Goal: Contribute content: Contribute content

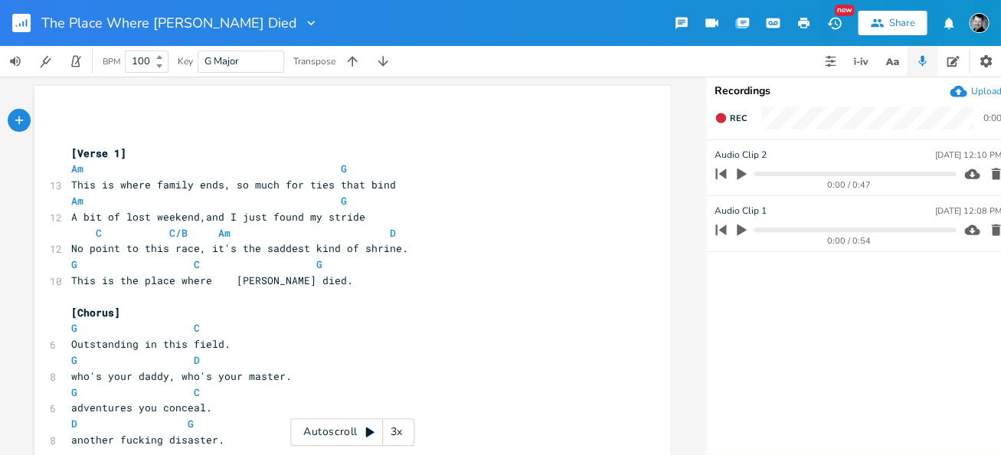
click at [736, 173] on icon "button" at bounding box center [740, 173] width 9 height 11
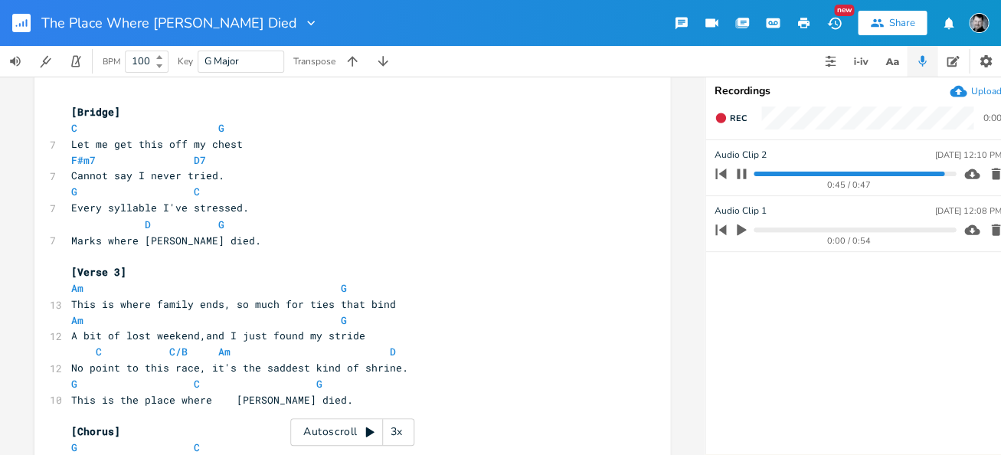
scroll to position [698, 0]
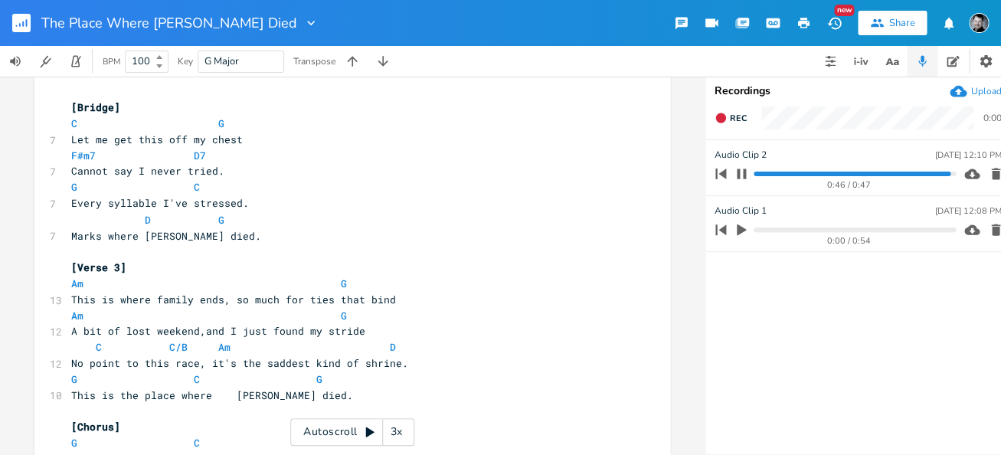
click at [740, 174] on icon "button" at bounding box center [740, 173] width 9 height 10
click at [720, 170] on icon "button" at bounding box center [720, 173] width 21 height 21
click at [740, 230] on icon "button" at bounding box center [740, 229] width 9 height 11
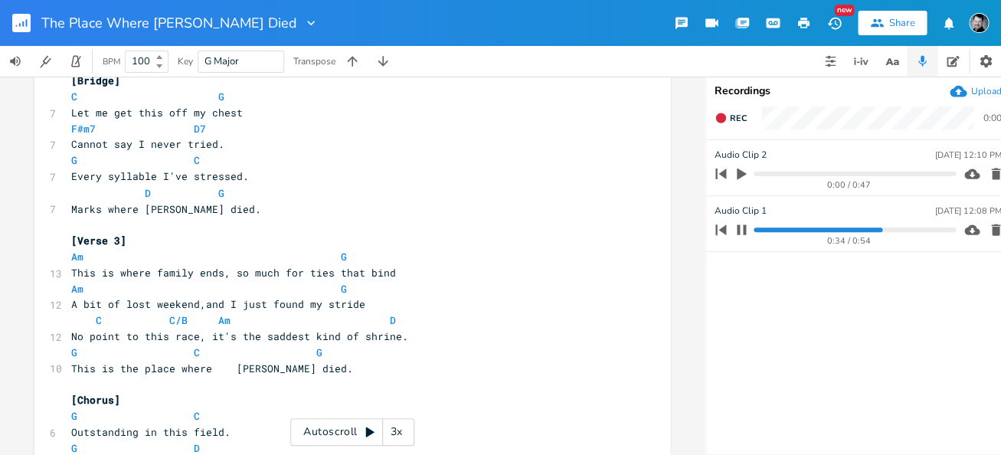
scroll to position [727, 0]
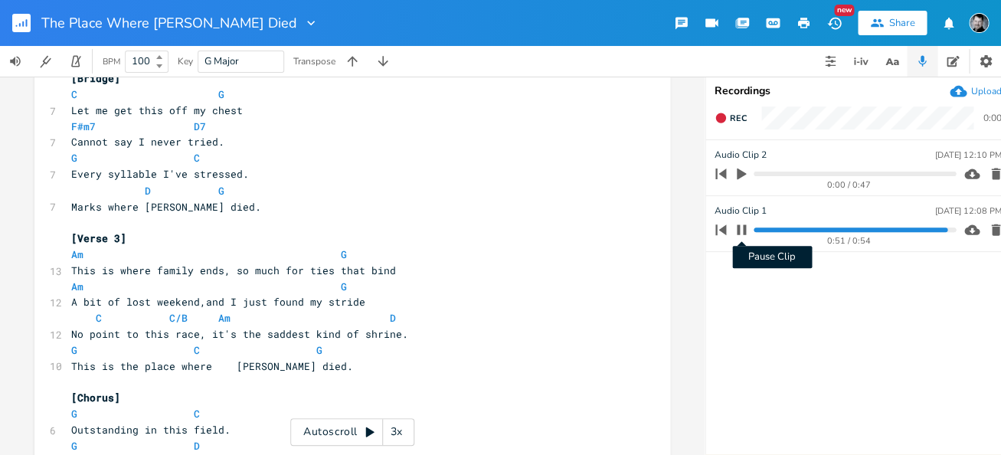
click at [740, 230] on icon "button" at bounding box center [741, 230] width 12 height 12
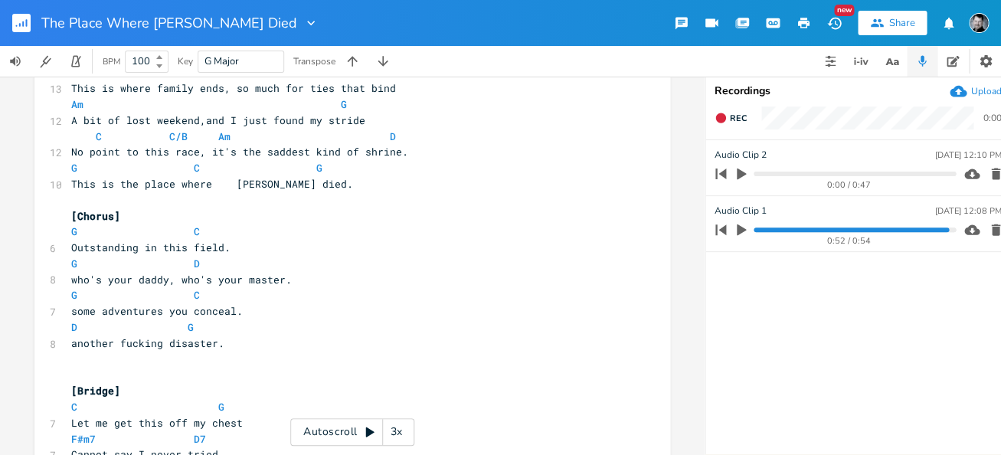
scroll to position [413, 0]
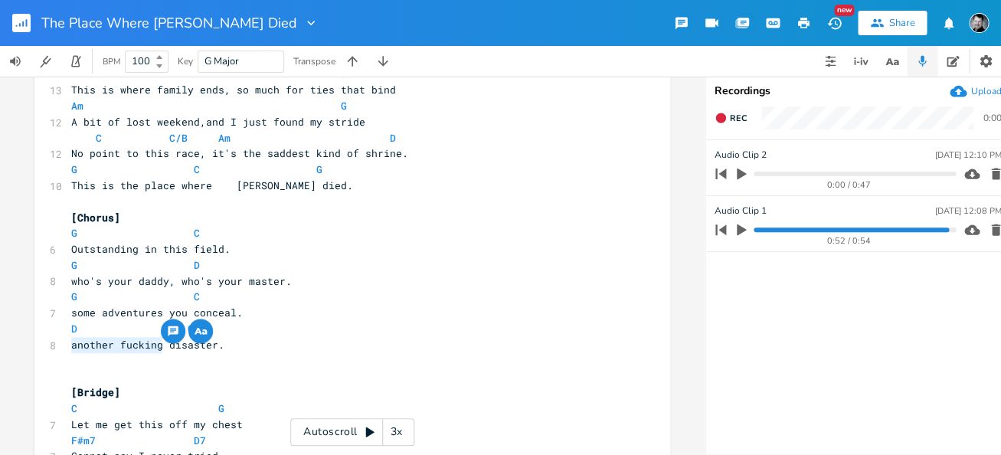
drag, startPoint x: 67, startPoint y: 346, endPoint x: 154, endPoint y: 347, distance: 86.5
click at [154, 347] on span "another fucking disaster." at bounding box center [147, 345] width 153 height 14
type textarea "DIY"
click at [71, 343] on span "DIY disaster." at bounding box center [111, 345] width 80 height 14
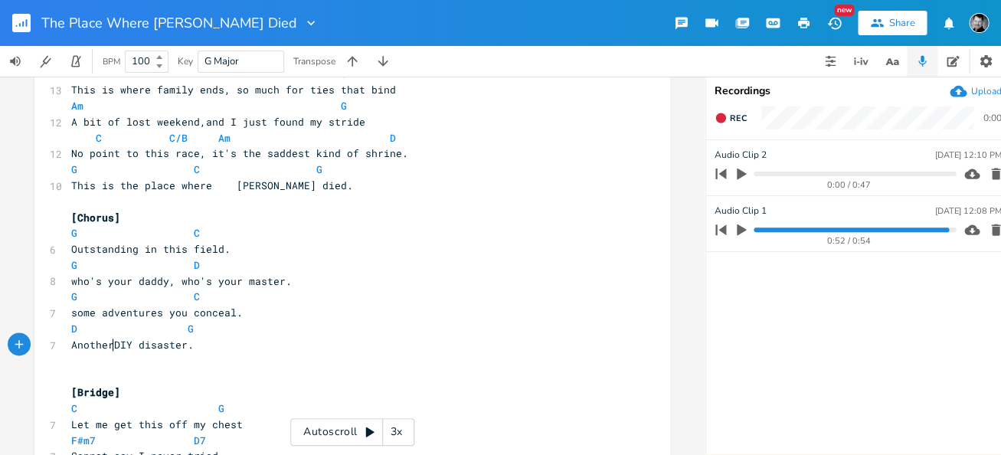
type textarea "Another"
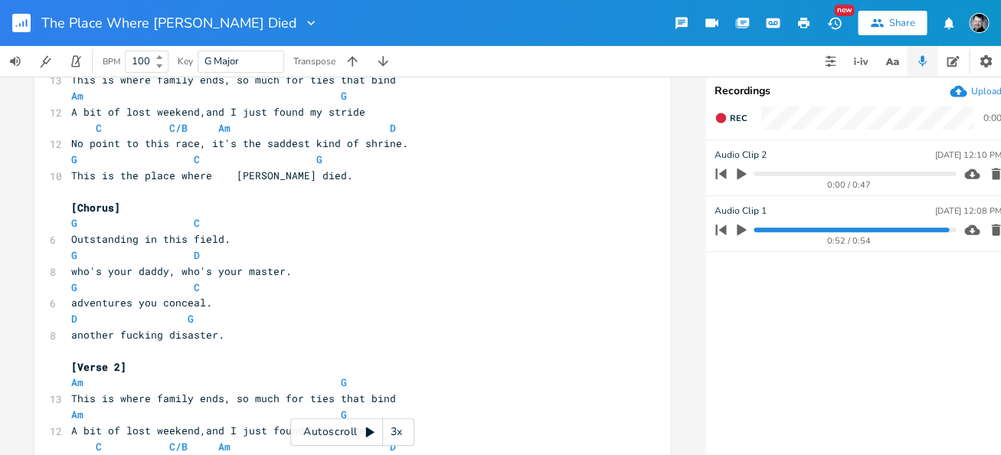
scroll to position [106, 0]
drag, startPoint x: 107, startPoint y: 337, endPoint x: 53, endPoint y: 337, distance: 54.4
type textarea "Another DIY"
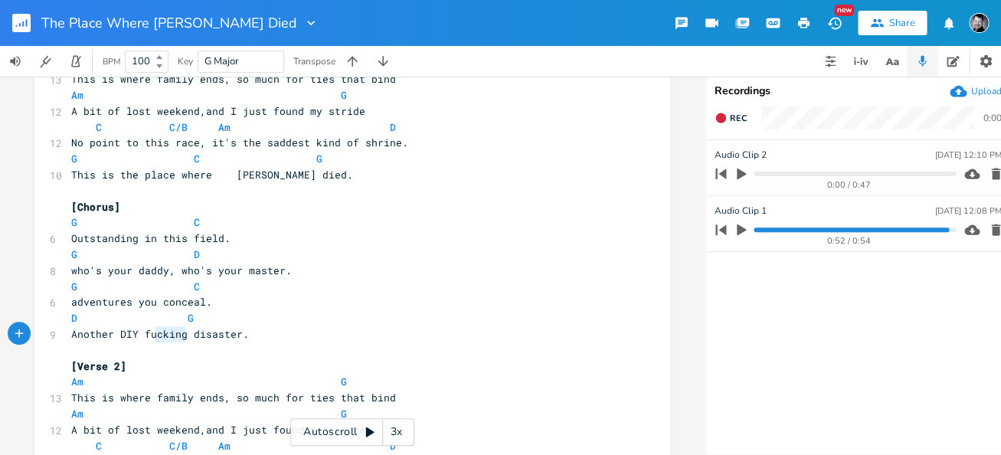
type textarea "fucking"
drag, startPoint x: 181, startPoint y: 338, endPoint x: 134, endPoint y: 336, distance: 46.7
click at [134, 336] on span "Another DIY fucking disaster." at bounding box center [160, 334] width 178 height 14
click at [284, 327] on pre "Another DIY disaster." at bounding box center [344, 334] width 553 height 16
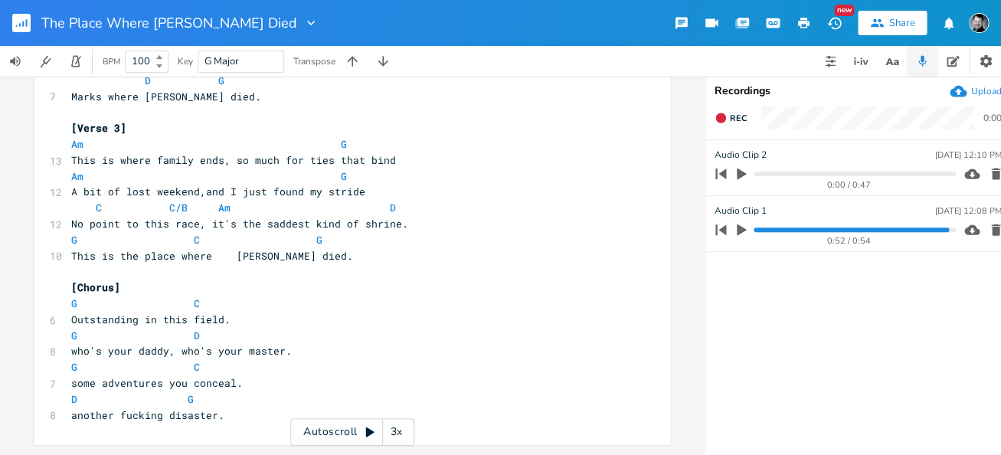
scroll to position [0, 5]
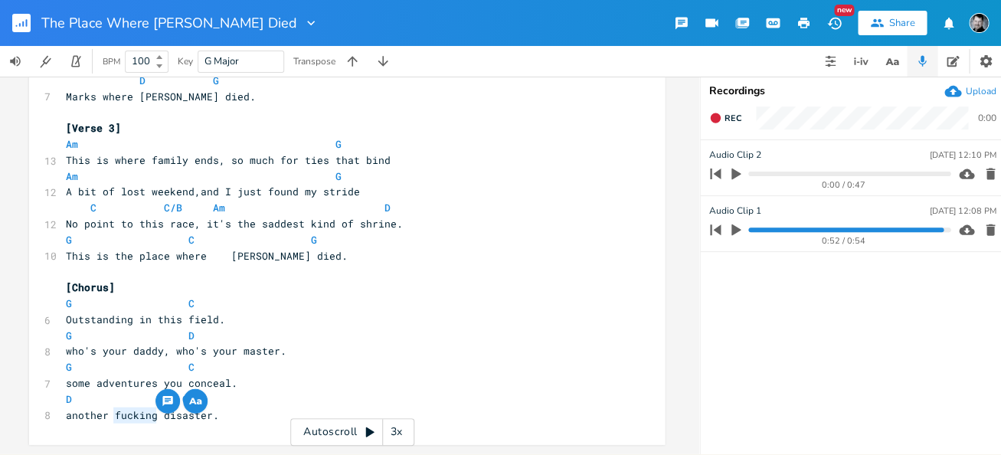
drag, startPoint x: 110, startPoint y: 404, endPoint x: 149, endPoint y: 408, distance: 38.5
click at [149, 408] on span "another fucking disaster." at bounding box center [142, 415] width 153 height 14
type textarea "DIY"
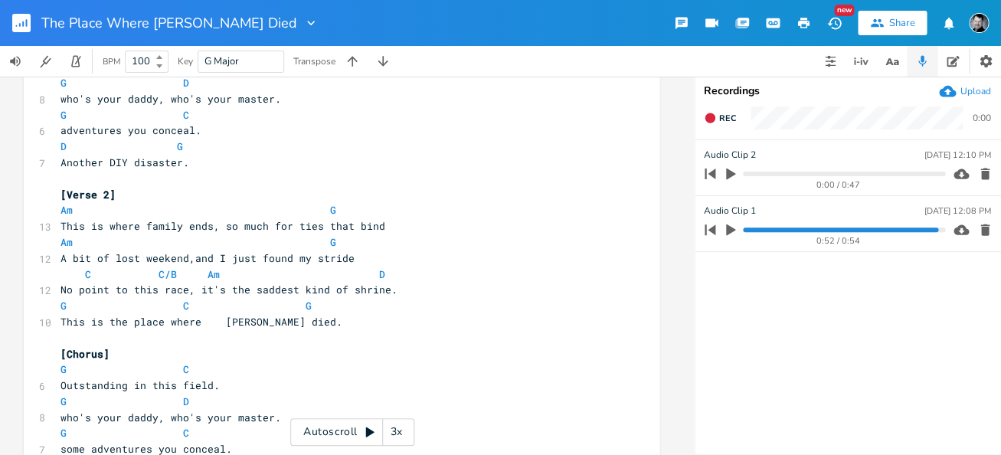
scroll to position [278, 0]
